Goal: Communication & Community: Answer question/provide support

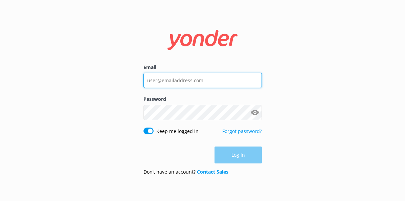
click at [181, 79] on input "Email" at bounding box center [203, 80] width 118 height 15
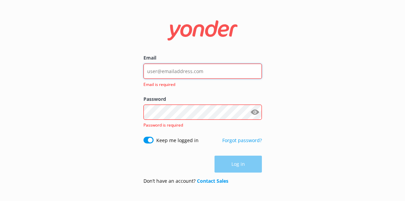
click at [200, 73] on input "Email" at bounding box center [203, 71] width 118 height 15
type input "[EMAIL_ADDRESS][DOMAIN_NAME]"
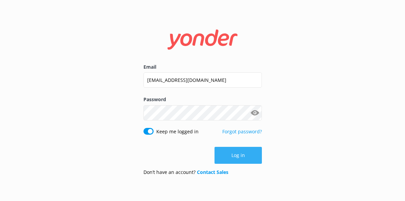
click at [243, 156] on button "Log in" at bounding box center [238, 155] width 47 height 17
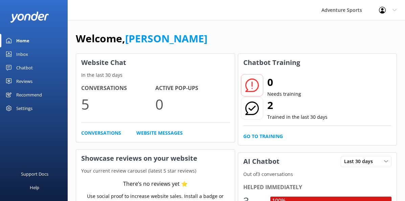
click at [26, 55] on div "Inbox" at bounding box center [22, 54] width 12 height 14
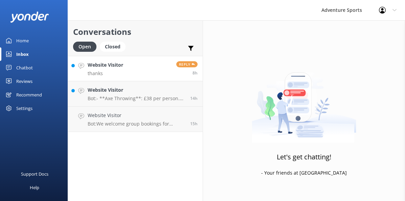
click at [96, 65] on h4 "Website Visitor" at bounding box center [106, 64] width 36 height 7
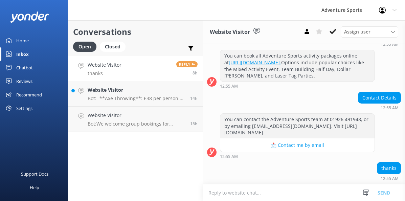
scroll to position [175, 0]
